Goal: Find contact information: Find contact information

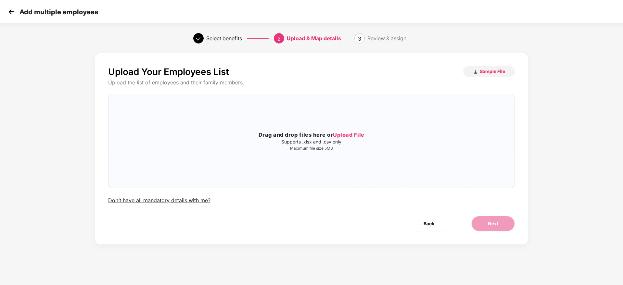
click at [11, 10] on img at bounding box center [11, 12] width 10 height 10
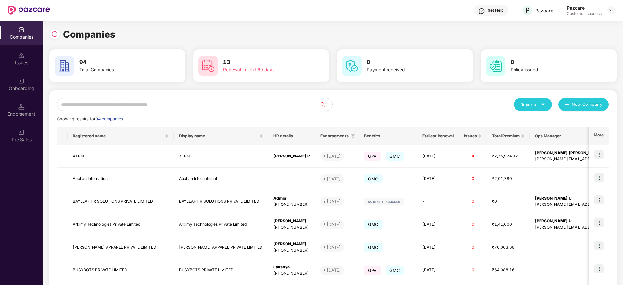
click at [161, 102] on input "text" at bounding box center [188, 104] width 262 height 13
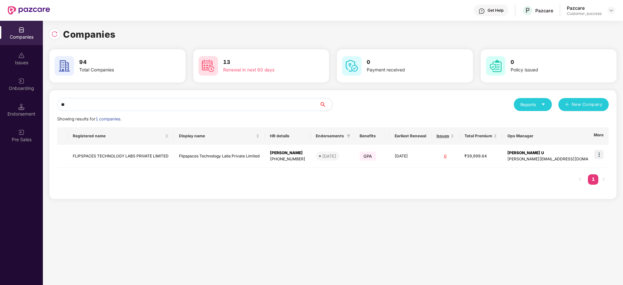
type input "*"
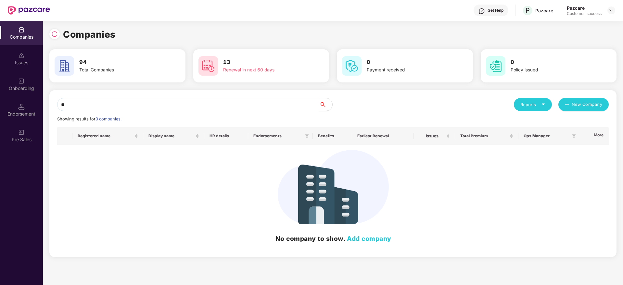
type input "*"
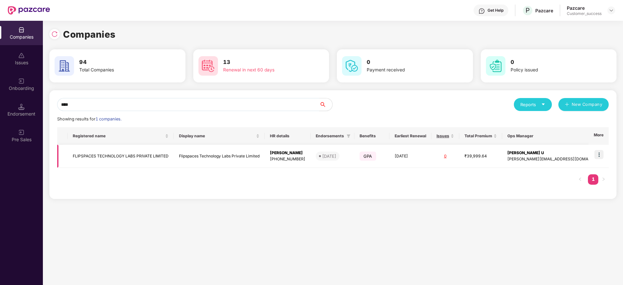
type input "****"
click at [598, 156] on img at bounding box center [599, 154] width 9 height 9
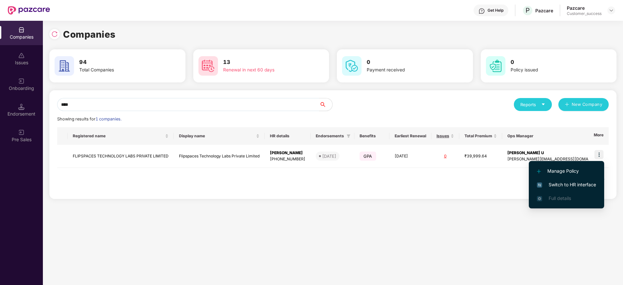
click at [586, 182] on span "Switch to HR interface" at bounding box center [566, 184] width 59 height 7
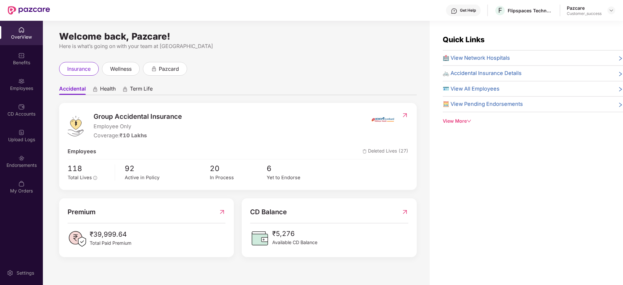
click at [19, 83] on img at bounding box center [21, 81] width 6 height 6
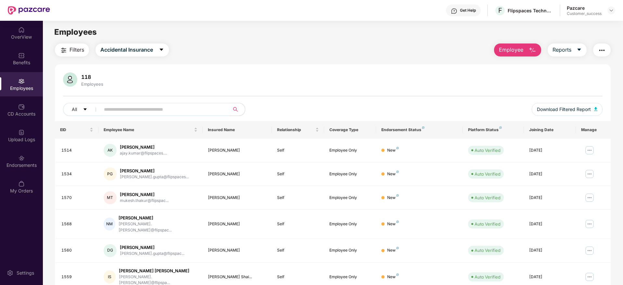
click at [141, 113] on input "text" at bounding box center [162, 110] width 117 height 10
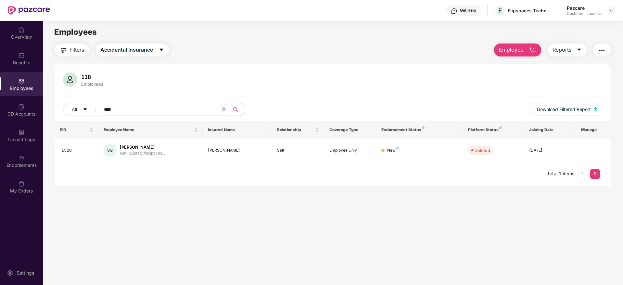
type input "****"
click at [520, 10] on div "Flipspaces Technology Labs Private Limited" at bounding box center [530, 10] width 45 height 6
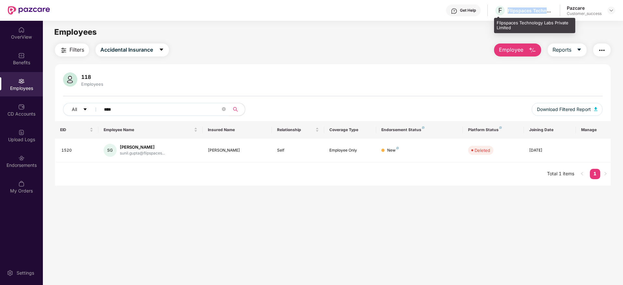
click at [520, 10] on div "Flipspaces Technology Labs Private Limited" at bounding box center [530, 10] width 45 height 6
copy div "Flipspaces Technology Labs Private Limited"
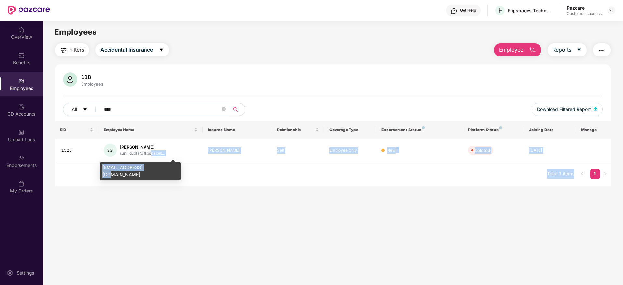
drag, startPoint x: 152, startPoint y: 156, endPoint x: 149, endPoint y: 168, distance: 12.4
click at [149, 168] on body "Get Help F Flipspaces Technology Labs Private Limited Pazcare Customer_success …" at bounding box center [311, 142] width 623 height 285
click at [149, 168] on div "[EMAIL_ADDRESS][DOMAIN_NAME]" at bounding box center [140, 171] width 81 height 18
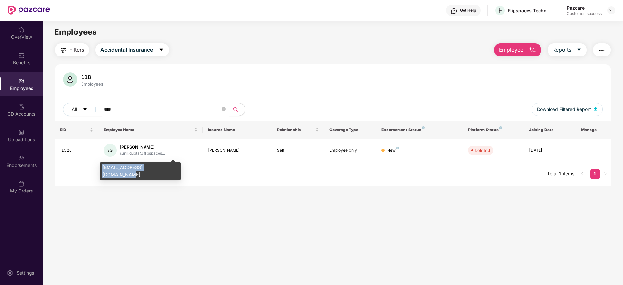
click at [149, 168] on div "[EMAIL_ADDRESS][DOMAIN_NAME]" at bounding box center [140, 171] width 81 height 18
